Goal: Information Seeking & Learning: Learn about a topic

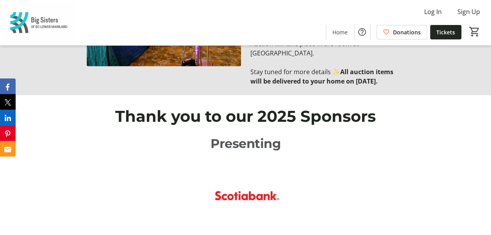
scroll to position [976, 0]
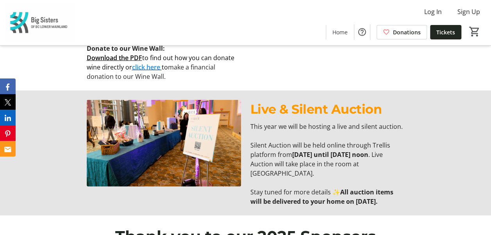
scroll to position [937, 0]
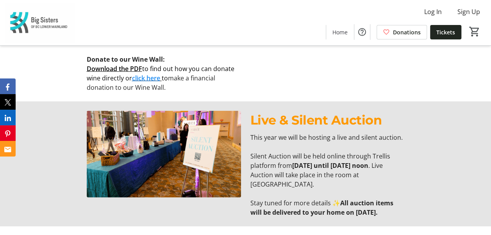
click at [272, 189] on p at bounding box center [327, 193] width 154 height 9
click at [274, 199] on strong "All auction items will be delivered to your home on [DATE]." at bounding box center [321, 208] width 143 height 18
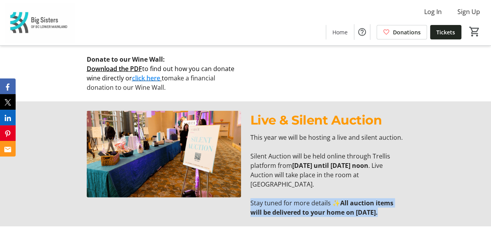
click at [274, 199] on strong "All auction items will be delivered to your home on [DATE]." at bounding box center [321, 208] width 143 height 18
drag, startPoint x: 274, startPoint y: 190, endPoint x: 278, endPoint y: 197, distance: 8.4
click at [278, 199] on strong "All auction items will be delivered to your home on [DATE]." at bounding box center [321, 208] width 143 height 18
click at [281, 201] on p "Stay tuned for more details ✨ All auction items will be delivered to your home …" at bounding box center [327, 207] width 154 height 19
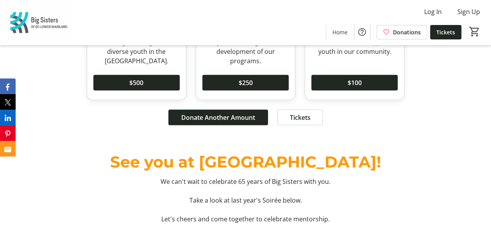
scroll to position [2849, 0]
